Goal: Task Accomplishment & Management: Complete application form

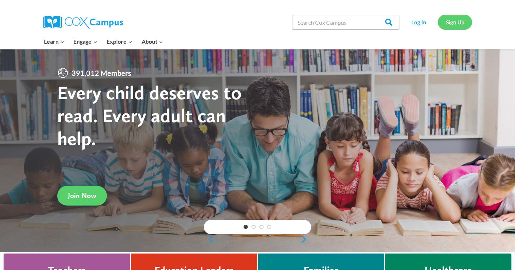
click at [467, 25] on link "Sign Up" at bounding box center [455, 22] width 34 height 15
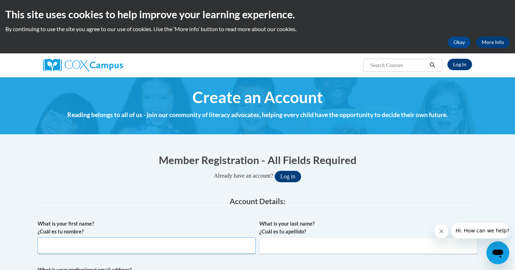
click at [155, 242] on input "What is your first name? ¿Cuál es tu nombre?" at bounding box center [147, 245] width 218 height 16
type input "[PERSON_NAME]"
click at [293, 253] on input "What is your last name? ¿Cuál es tu apellido?" at bounding box center [369, 245] width 218 height 16
type input "[PERSON_NAME]"
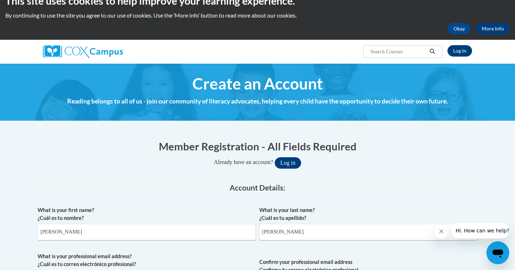
scroll to position [14, 0]
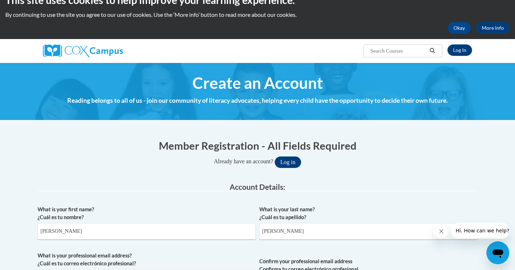
click at [412, 162] on div "Already have an account? Log in" at bounding box center [258, 161] width 440 height 11
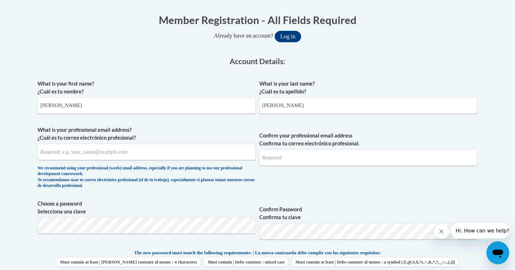
scroll to position [143, 0]
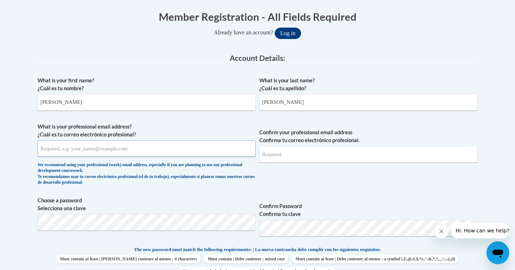
click at [171, 154] on input "What is your professional email address? ¿Cuál es tu correo electrónico profesi…" at bounding box center [147, 148] width 218 height 16
type input "[EMAIL_ADDRESS][DOMAIN_NAME]"
click at [288, 156] on input "Confirm your professional email address Confirma tu correo electrónico profesio…" at bounding box center [369, 154] width 218 height 16
type input "[EMAIL_ADDRESS][DOMAIN_NAME]"
click at [442, 231] on icon "Close message from company" at bounding box center [442, 231] width 6 height 6
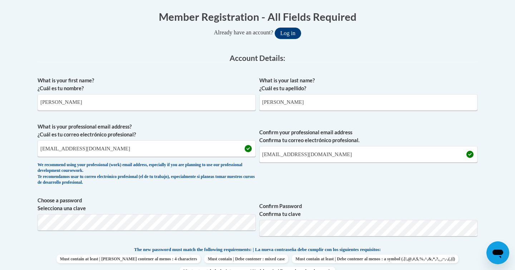
click at [477, 203] on label "Confirm Password Confirma tu clave" at bounding box center [369, 210] width 218 height 16
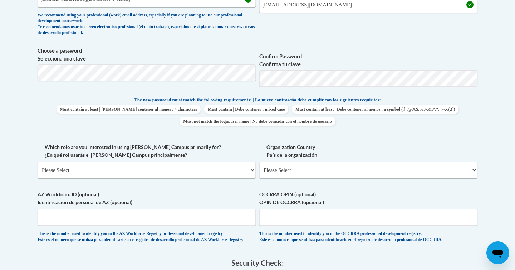
scroll to position [301, 0]
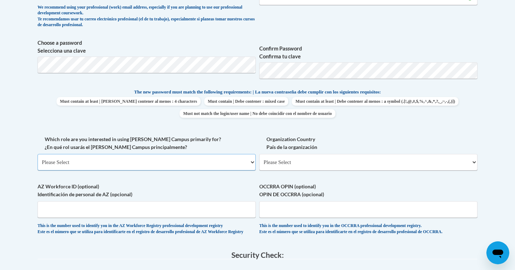
click at [212, 165] on select "Please Select College/University | Colegio/Universidad Community/Nonprofit Part…" at bounding box center [147, 162] width 218 height 16
select select "fbf2d438-af2f-41f8-98f1-81c410e29de3"
click at [38, 154] on select "Please Select College/University | Colegio/Universidad Community/Nonprofit Part…" at bounding box center [147, 162] width 218 height 16
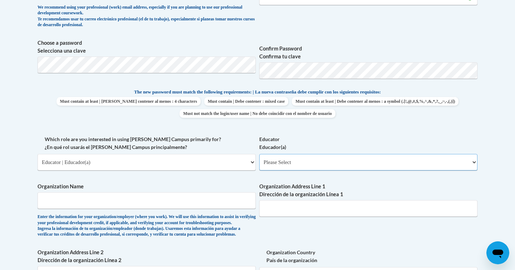
click at [305, 163] on select "Please Select Early Learning/Daycare Teacher/Family Home Care Provider | Maestr…" at bounding box center [369, 162] width 218 height 16
